Goal: Transaction & Acquisition: Book appointment/travel/reservation

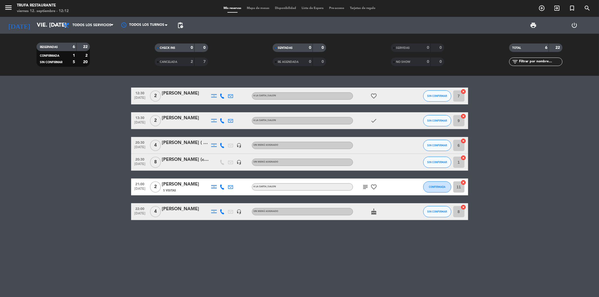
click at [112, 122] on bookings-row "12:30 [DATE] 2 [PERSON_NAME] | SALON favorite_border SIN CONFIRMAR 7 cancel 13:…" at bounding box center [299, 154] width 599 height 133
click at [541, 7] on icon "add_circle_outline" at bounding box center [542, 8] width 7 height 7
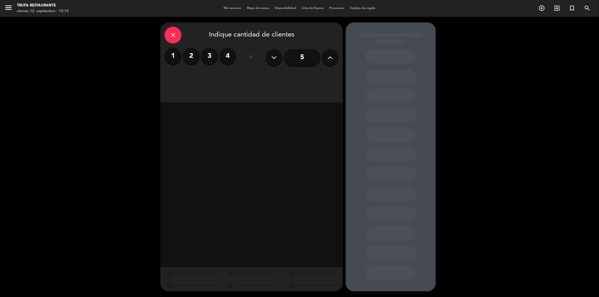
click at [197, 56] on label "2" at bounding box center [191, 56] width 17 height 17
click at [335, 76] on div "Cena" at bounding box center [317, 76] width 42 height 11
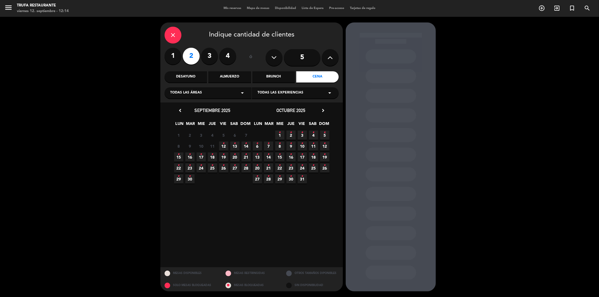
click at [234, 145] on icon "•" at bounding box center [235, 143] width 2 height 9
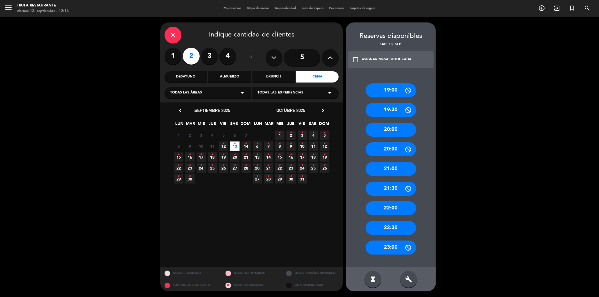
click at [395, 107] on div "19:30" at bounding box center [391, 110] width 51 height 14
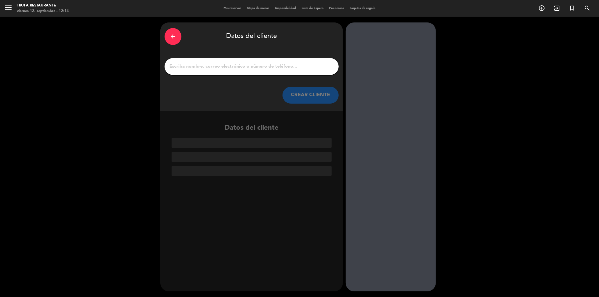
click at [176, 37] on icon "arrow_back" at bounding box center [173, 36] width 7 height 7
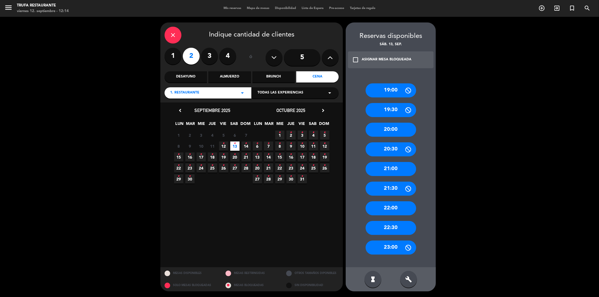
click at [399, 94] on div "19:00" at bounding box center [391, 90] width 51 height 14
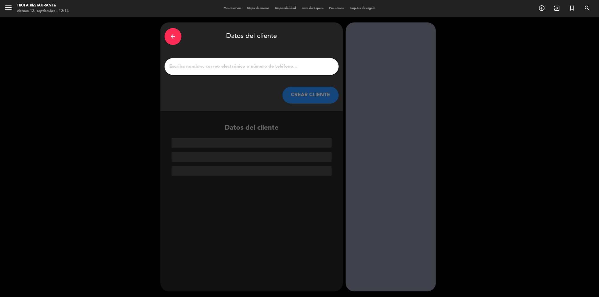
click at [229, 64] on input "1" at bounding box center [252, 67] width 166 height 8
paste input "[PERSON_NAME]"
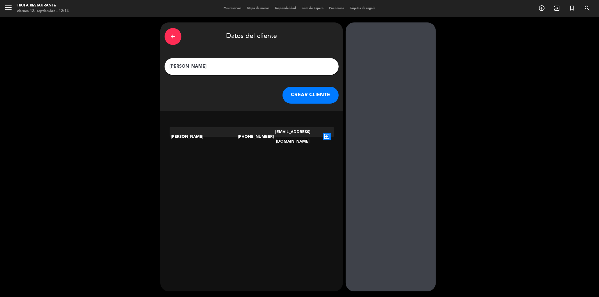
type input "[PERSON_NAME]"
click at [303, 97] on button "CREAR CLIENTE" at bounding box center [311, 95] width 56 height 17
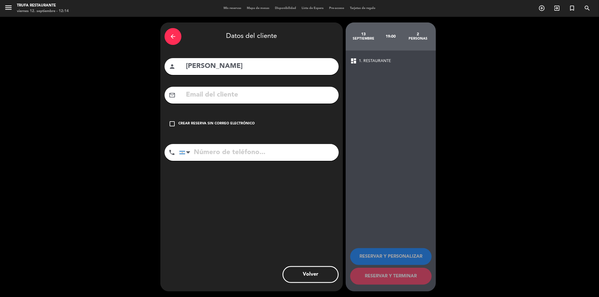
click at [181, 42] on div "arrow_back Datos del cliente" at bounding box center [252, 37] width 174 height 20
click at [177, 40] on div "arrow_back" at bounding box center [173, 36] width 17 height 17
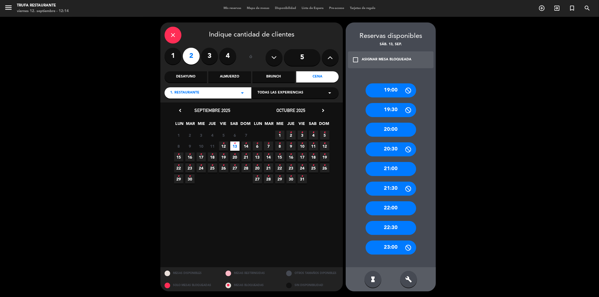
click at [173, 37] on icon "close" at bounding box center [173, 35] width 7 height 7
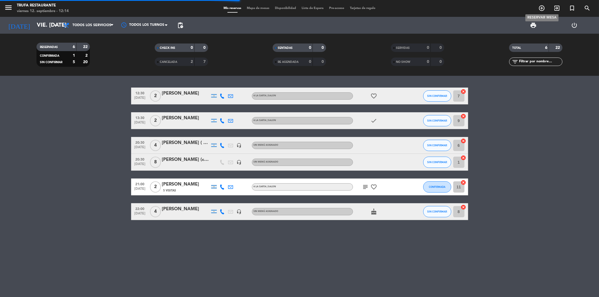
click at [543, 8] on icon "add_circle_outline" at bounding box center [542, 8] width 7 height 7
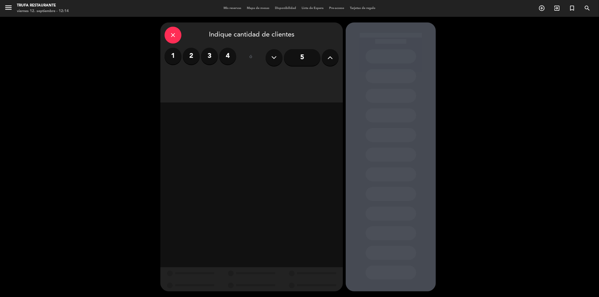
click at [190, 53] on label "2" at bounding box center [191, 56] width 17 height 17
click at [322, 76] on div "Cena" at bounding box center [317, 76] width 42 height 11
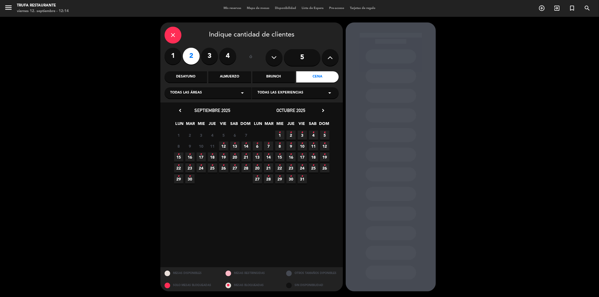
click at [234, 145] on icon "•" at bounding box center [235, 143] width 2 height 9
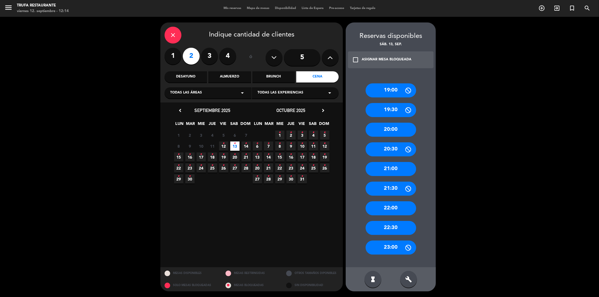
click at [403, 87] on div "19:00" at bounding box center [391, 90] width 51 height 14
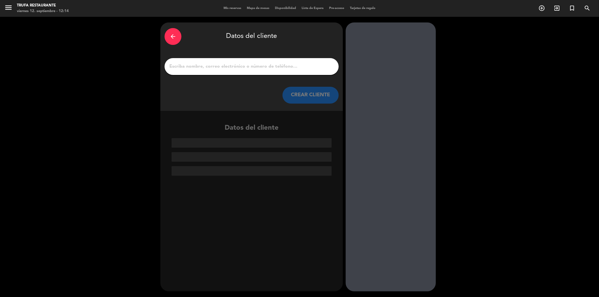
click at [194, 69] on input "1" at bounding box center [252, 67] width 166 height 8
paste input "[PERSON_NAME]"
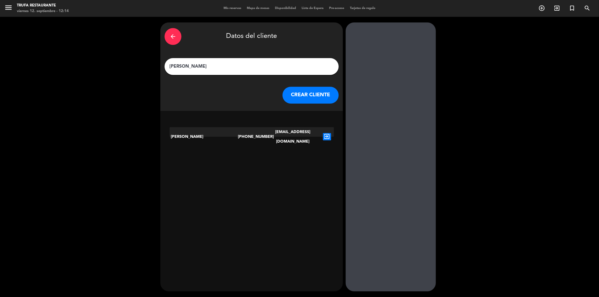
type input "[PERSON_NAME]"
click at [326, 133] on icon "exit_to_app" at bounding box center [327, 136] width 8 height 7
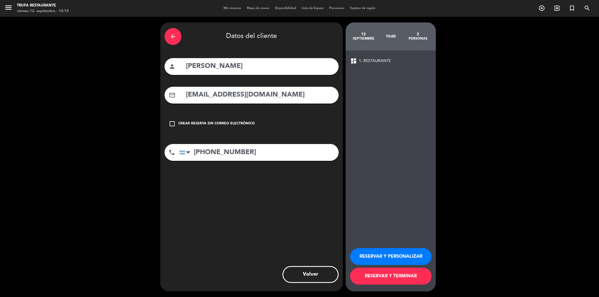
click at [391, 280] on button "RESERVAR Y TERMINAR" at bounding box center [390, 276] width 81 height 17
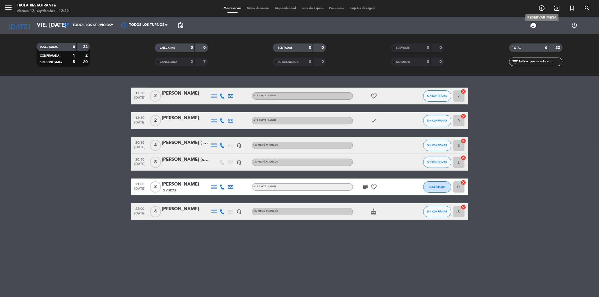
click at [543, 7] on icon "add_circle_outline" at bounding box center [542, 8] width 7 height 7
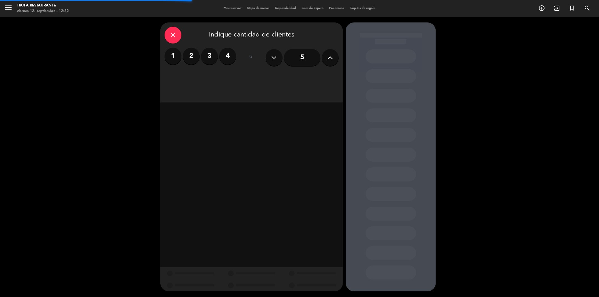
click at [173, 59] on label "1" at bounding box center [173, 56] width 17 height 17
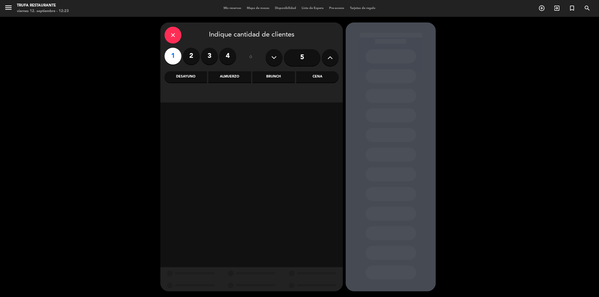
click at [309, 74] on div "Cena" at bounding box center [317, 76] width 42 height 11
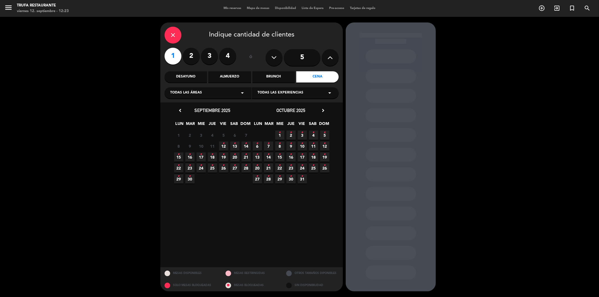
click at [224, 143] on icon "•" at bounding box center [224, 143] width 2 height 9
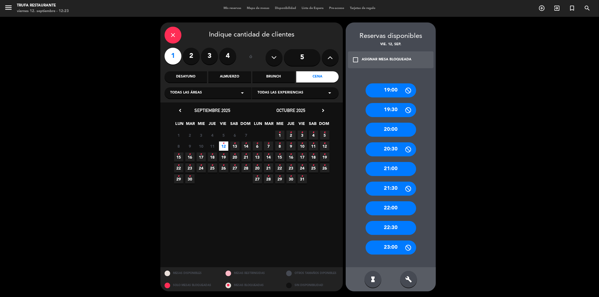
click at [384, 130] on div "20:00" at bounding box center [391, 130] width 51 height 14
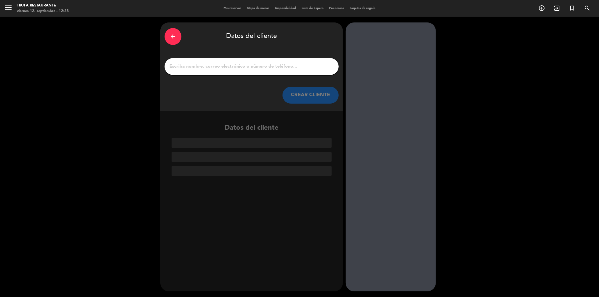
click at [216, 69] on input "1" at bounding box center [252, 67] width 166 height 8
paste input "[PERSON_NAME]"
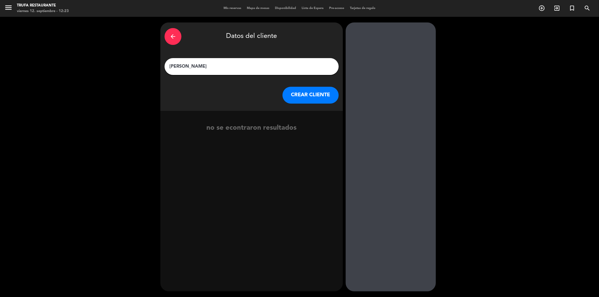
type input "[PERSON_NAME]"
click at [316, 103] on button "CREAR CLIENTE" at bounding box center [311, 95] width 56 height 17
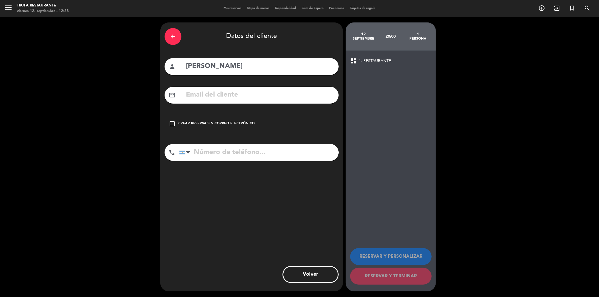
click at [213, 91] on input "text" at bounding box center [259, 95] width 149 height 12
paste input "[EMAIL_ADDRESS][DOMAIN_NAME]"
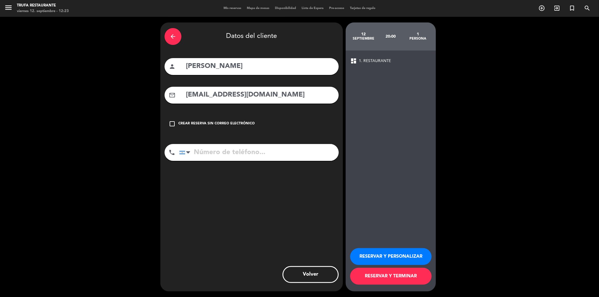
type input "[EMAIL_ADDRESS][DOMAIN_NAME]"
click at [220, 147] on input "tel" at bounding box center [259, 152] width 160 height 17
paste input "[PHONE_NUMBER]"
type input "[PHONE_NUMBER]"
click at [402, 279] on button "RESERVAR Y TERMINAR" at bounding box center [390, 276] width 81 height 17
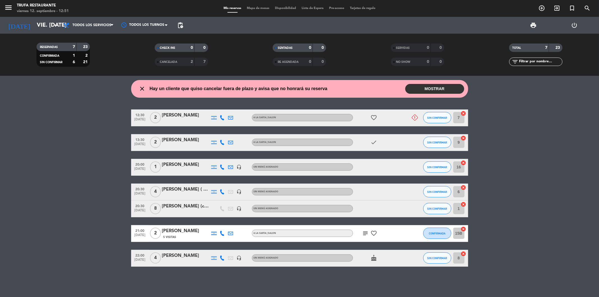
click at [433, 89] on button "MOSTRAR" at bounding box center [434, 89] width 59 height 10
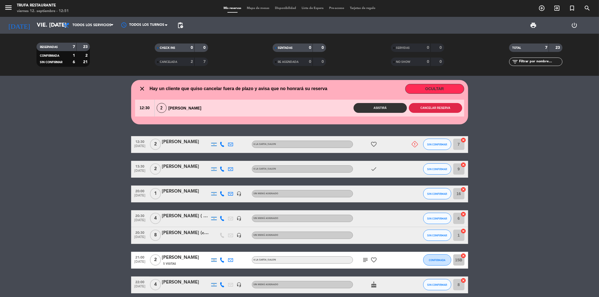
click at [438, 108] on button "Cancelar reserva" at bounding box center [435, 108] width 53 height 10
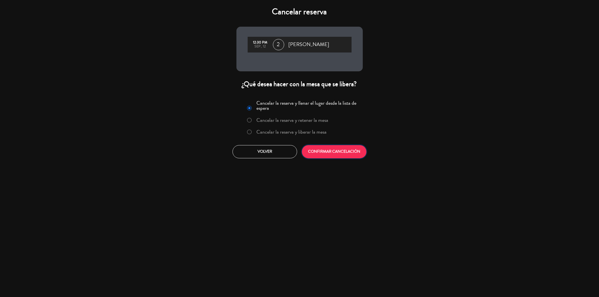
click at [347, 153] on button "CONFIRMAR CANCELACIÓN" at bounding box center [334, 151] width 65 height 13
